Goal: Find specific fact: Find specific fact

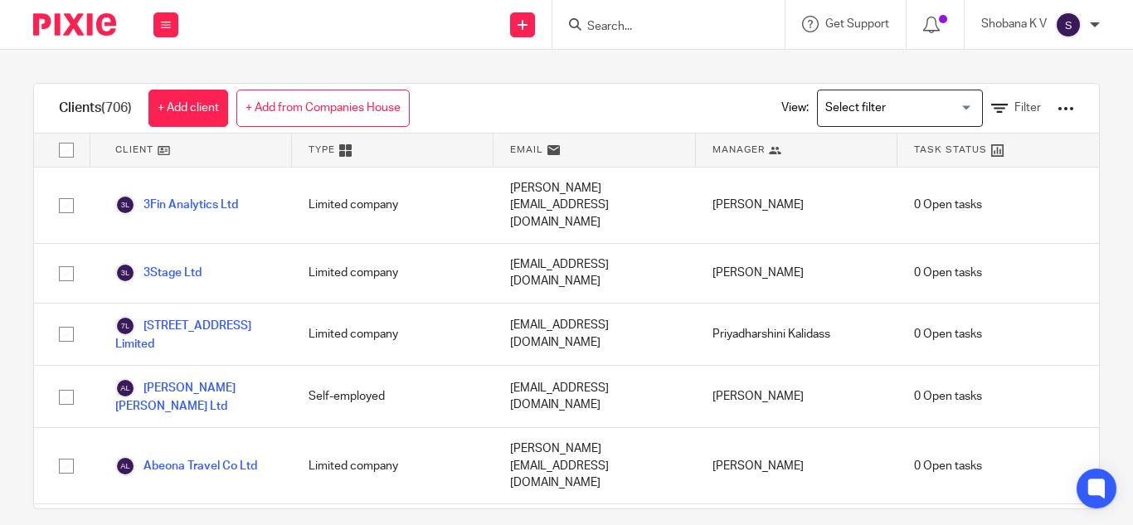
click at [713, 25] on input "Search" at bounding box center [660, 27] width 149 height 15
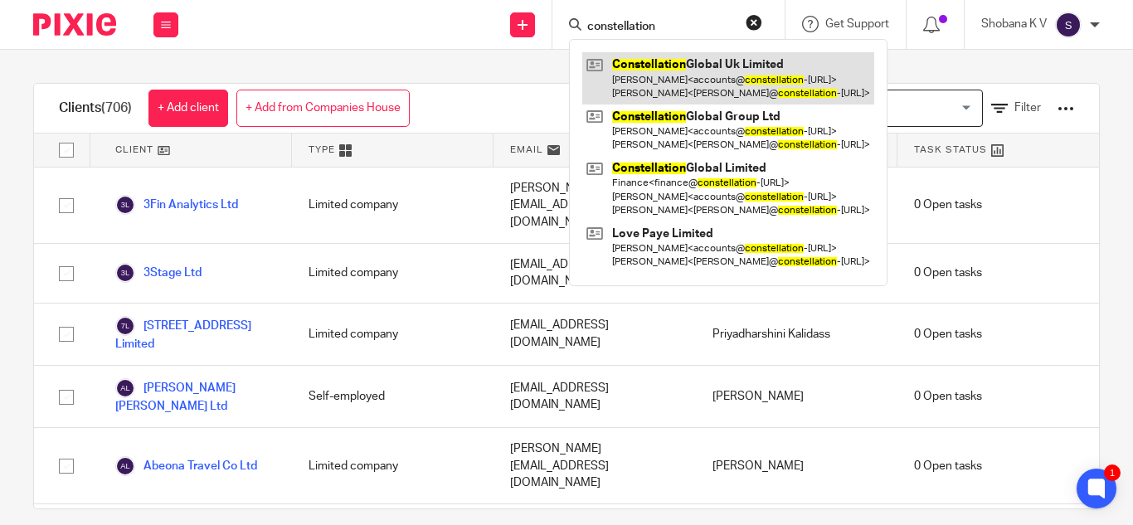
type input "constellation"
click at [741, 89] on link at bounding box center [728, 77] width 292 height 51
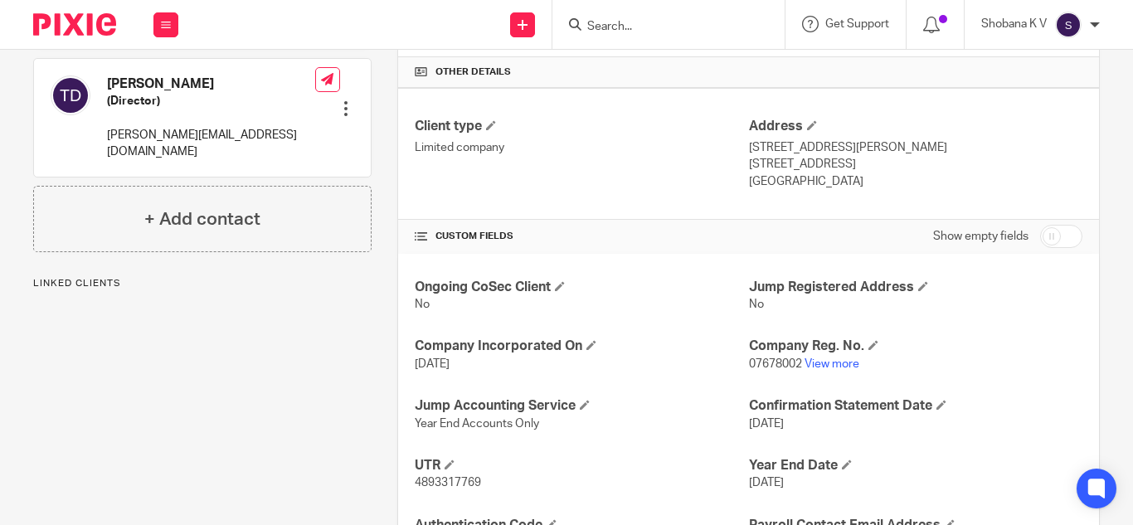
scroll to position [404, 0]
click at [833, 361] on link "View more" at bounding box center [832, 364] width 55 height 12
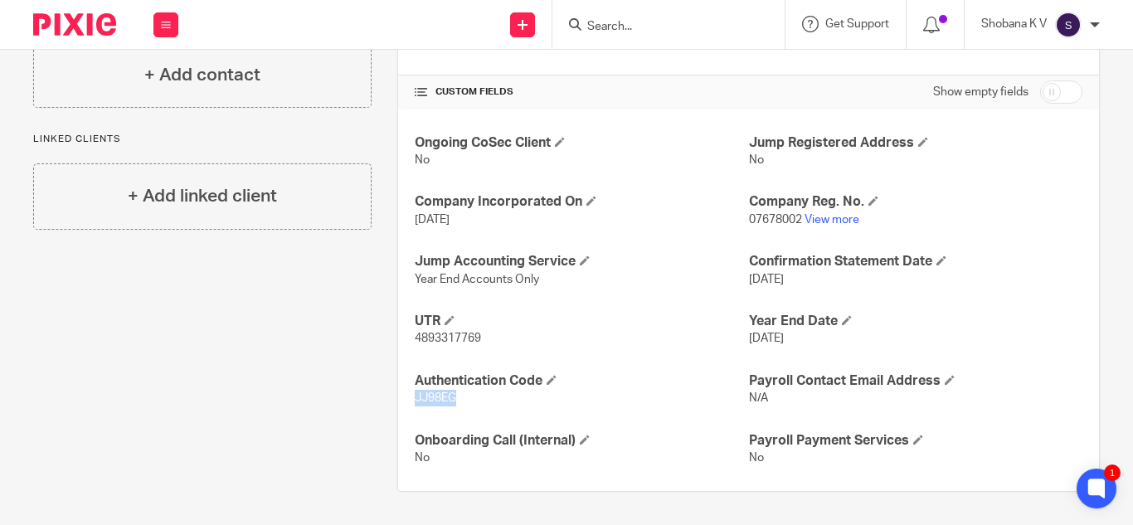
drag, startPoint x: 410, startPoint y: 399, endPoint x: 453, endPoint y: 401, distance: 43.2
click at [453, 401] on div "Ongoing CoSec Client No Jump Registered Address No Company Incorporated On 22 J…" at bounding box center [748, 301] width 701 height 382
copy span "JJ98EG"
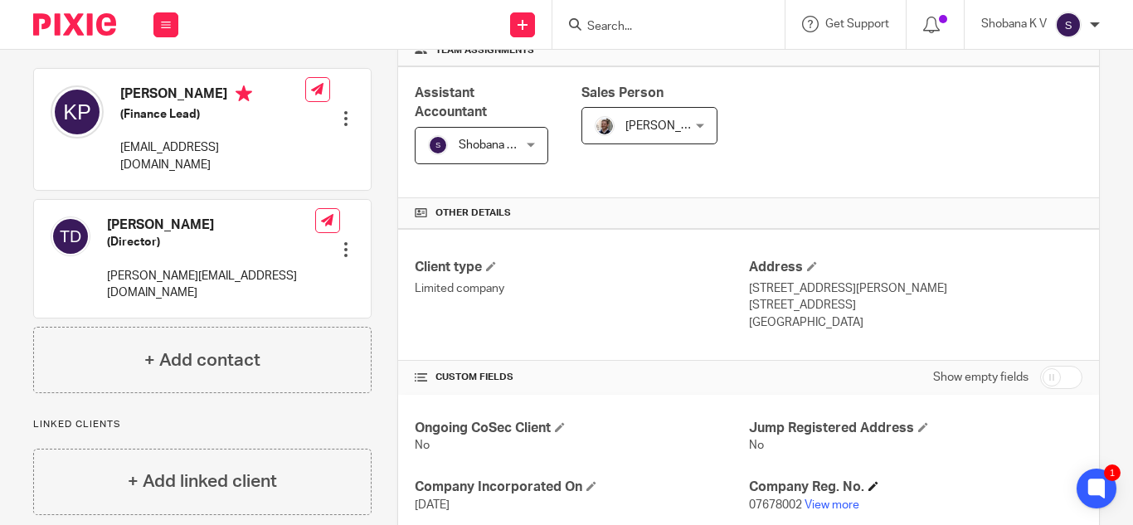
scroll to position [268, 0]
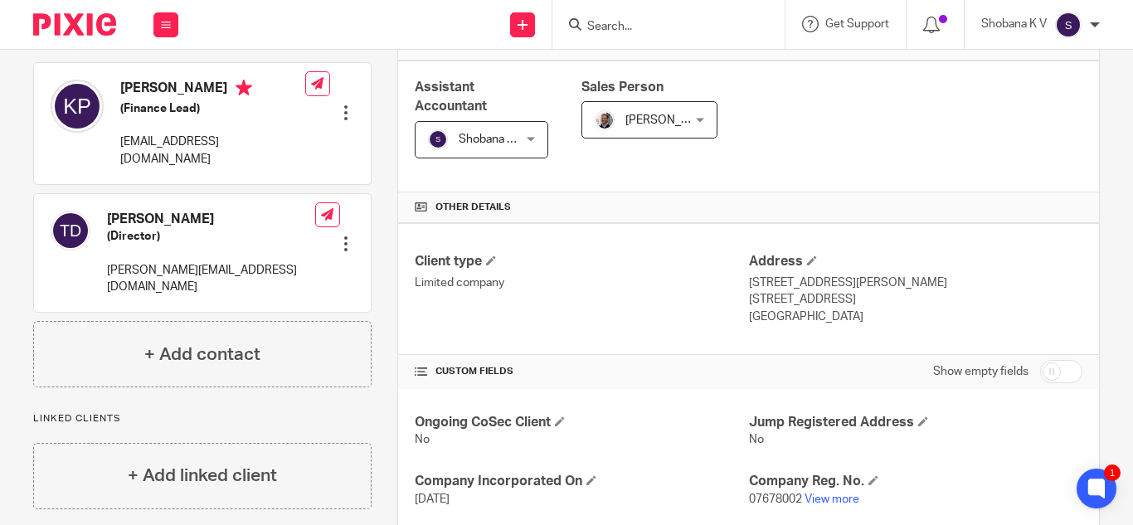
click at [654, 37] on div at bounding box center [669, 24] width 232 height 49
click at [636, 32] on input "Search" at bounding box center [660, 27] width 149 height 15
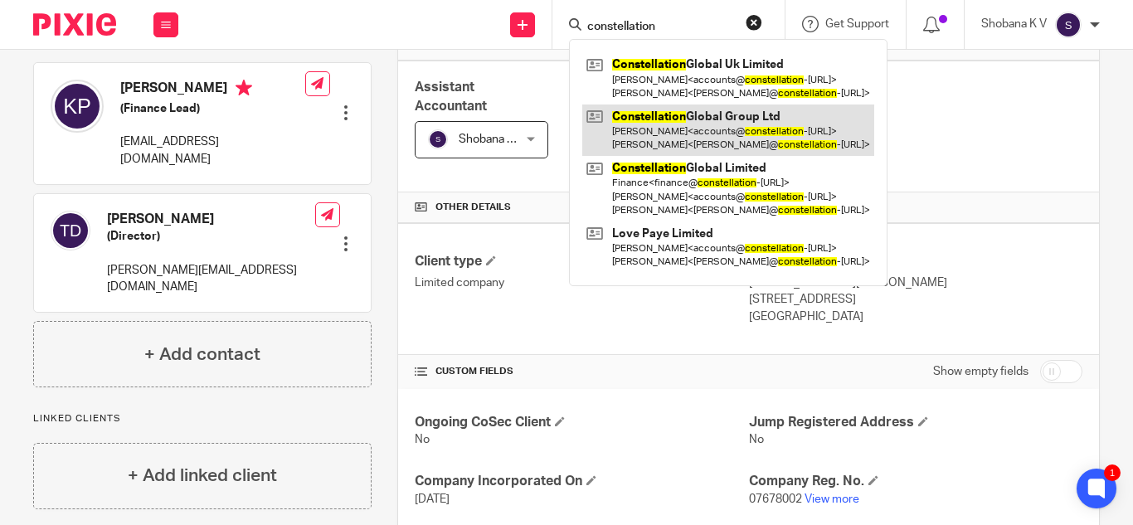
type input "constellation"
click at [728, 118] on link at bounding box center [728, 130] width 292 height 51
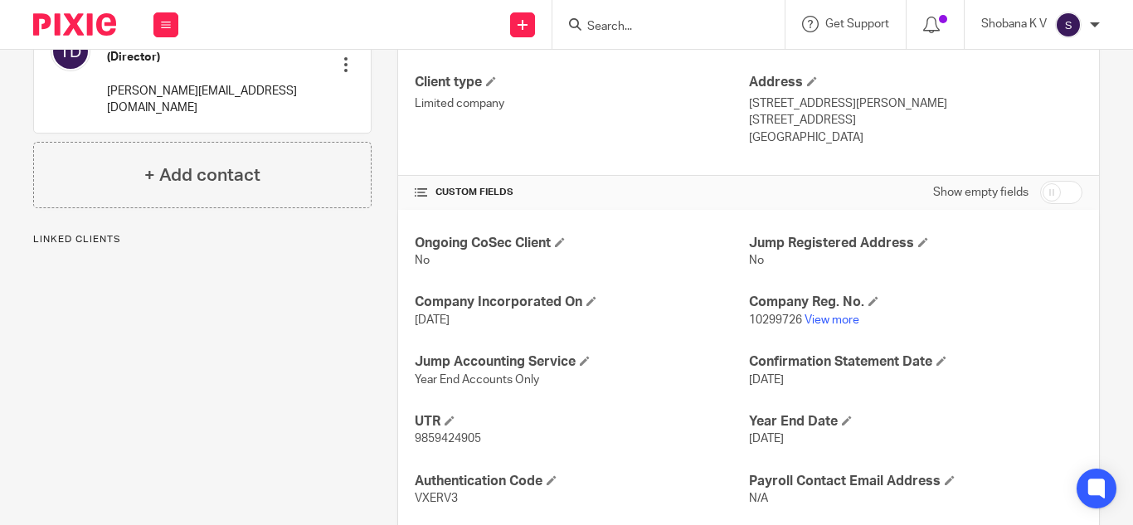
scroll to position [548, 0]
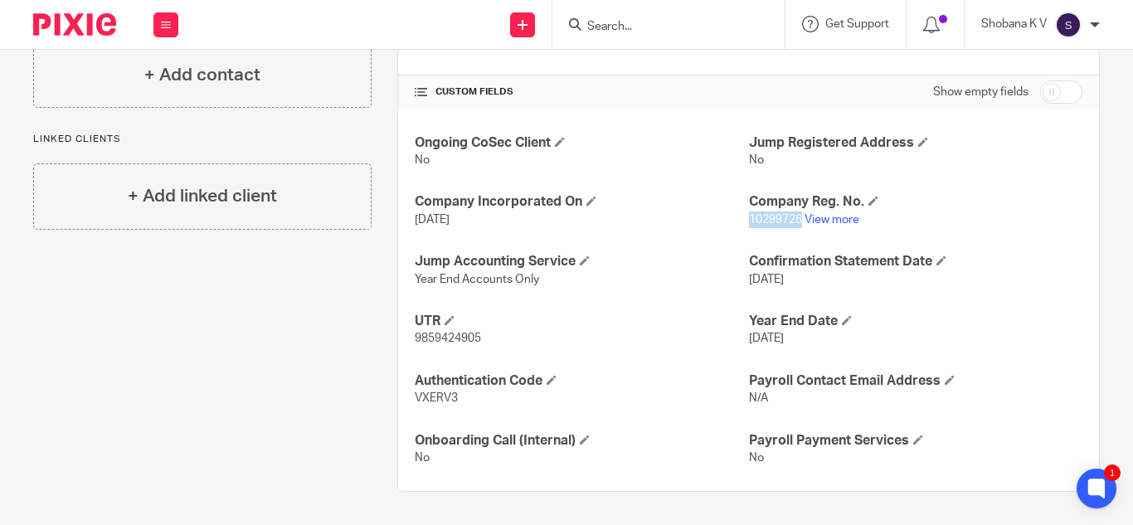
drag, startPoint x: 794, startPoint y: 219, endPoint x: 742, endPoint y: 222, distance: 52.4
click at [749, 222] on span "10299726" at bounding box center [775, 220] width 53 height 12
copy span "10299726"
drag, startPoint x: 456, startPoint y: 396, endPoint x: 407, endPoint y: 397, distance: 49.0
click at [407, 397] on div "Ongoing CoSec Client No Jump Registered Address No Company Incorporated On [DAT…" at bounding box center [748, 301] width 701 height 382
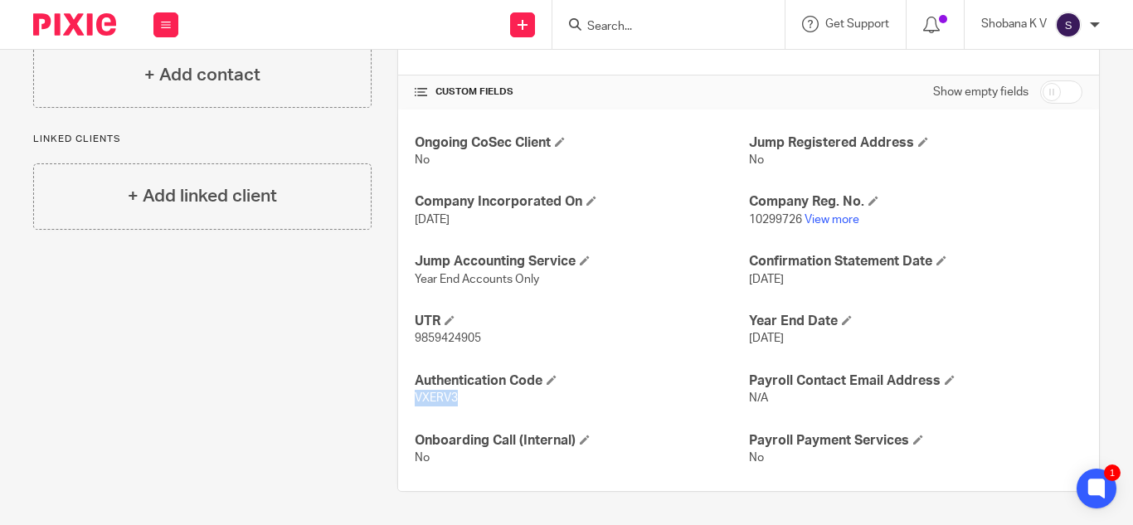
copy span "VXERV3"
click at [356, 285] on div "Pinned note Main point of contact: [PERSON_NAME] (Finance Lead) Start date: [DA…" at bounding box center [189, 60] width 364 height 863
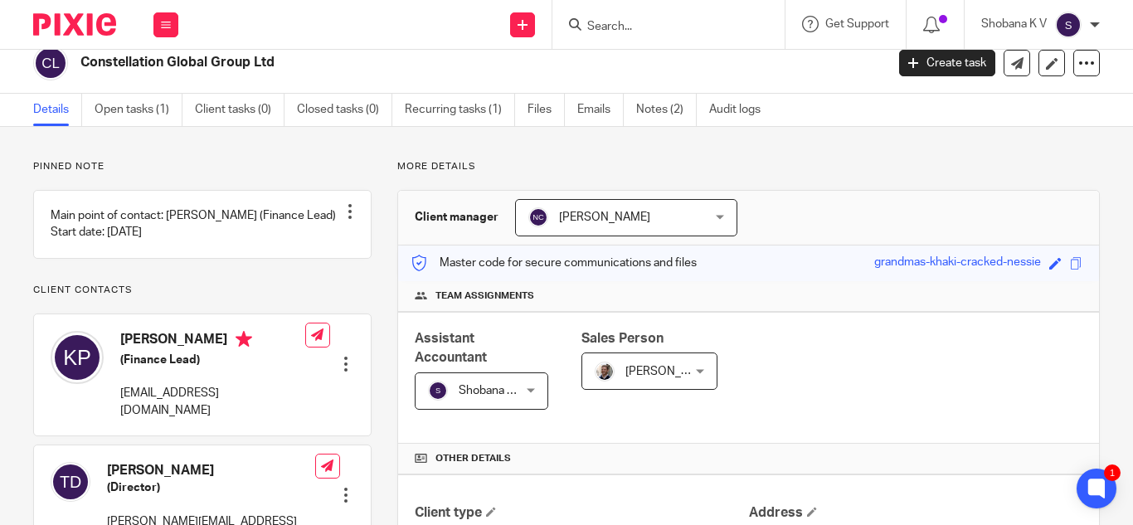
scroll to position [0, 0]
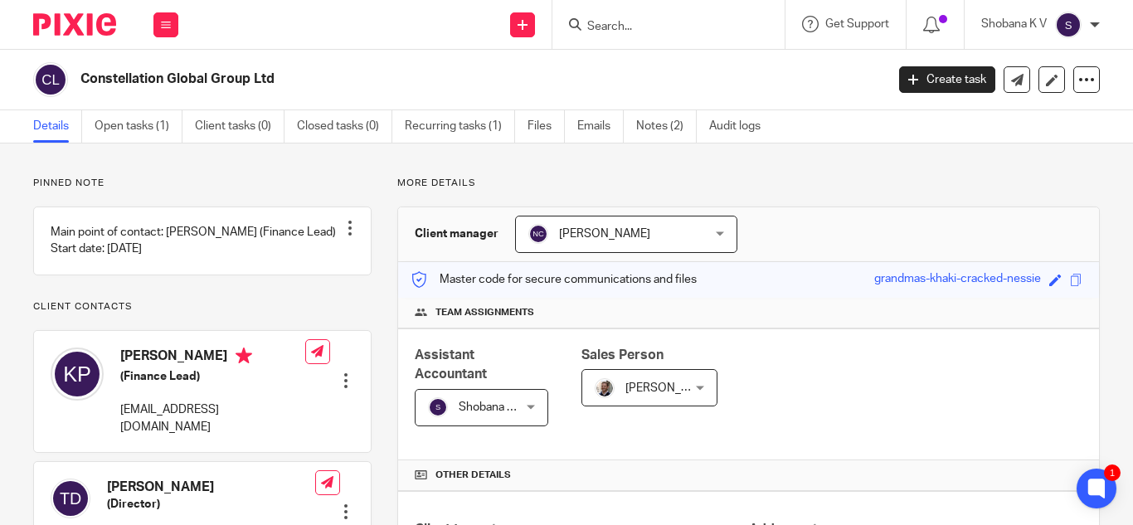
click at [647, 23] on input "Search" at bounding box center [660, 27] width 149 height 15
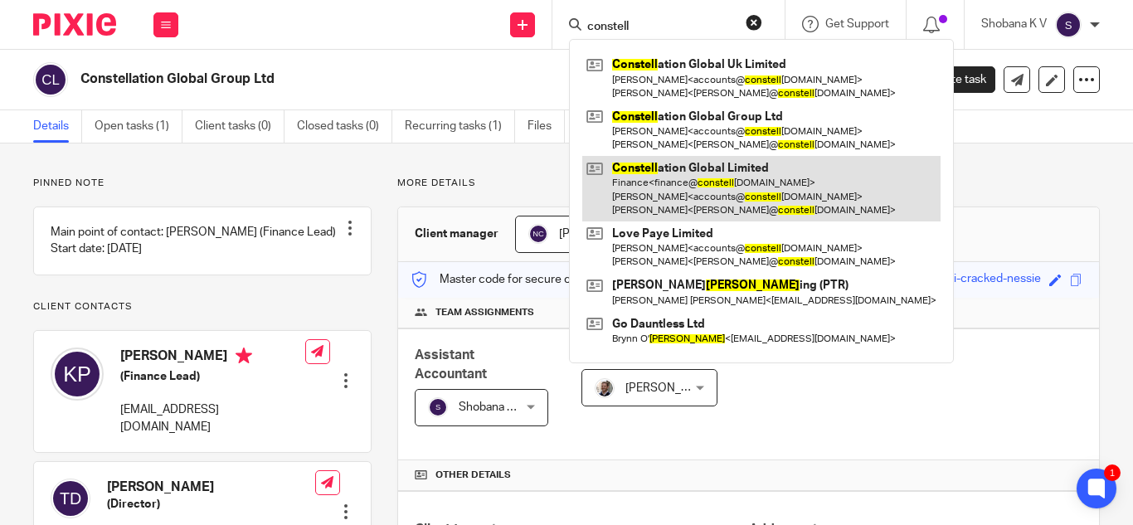
type input "constell"
click at [810, 190] on link at bounding box center [761, 189] width 358 height 66
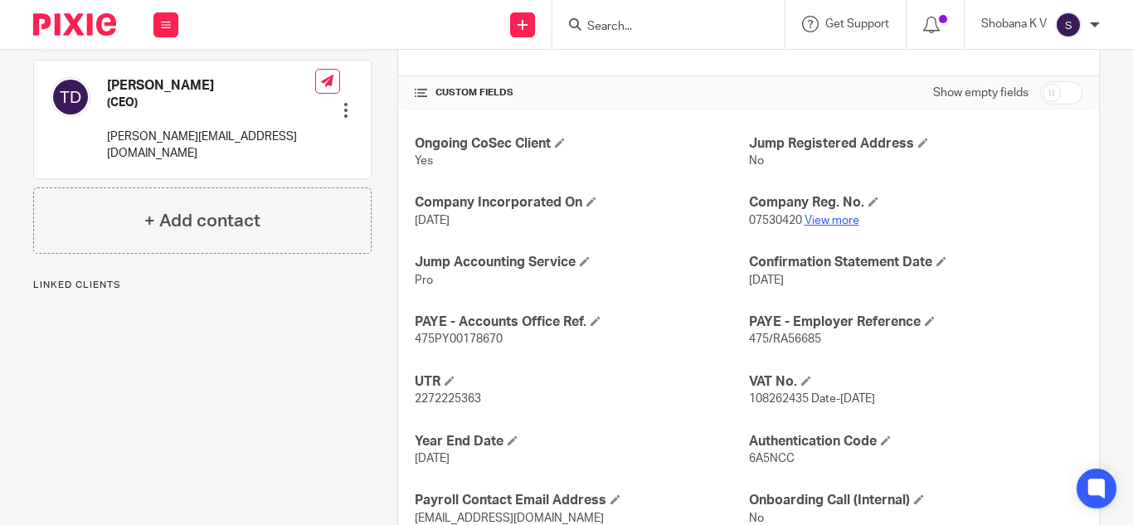
scroll to position [548, 0]
click at [749, 397] on span "108262435 Date-[DATE]" at bounding box center [812, 398] width 126 height 12
drag, startPoint x: 743, startPoint y: 397, endPoint x: 800, endPoint y: 400, distance: 56.5
click at [800, 400] on span "108262435 Date-[DATE]" at bounding box center [812, 398] width 126 height 12
copy span "108262435"
